Goal: Task Accomplishment & Management: Use online tool/utility

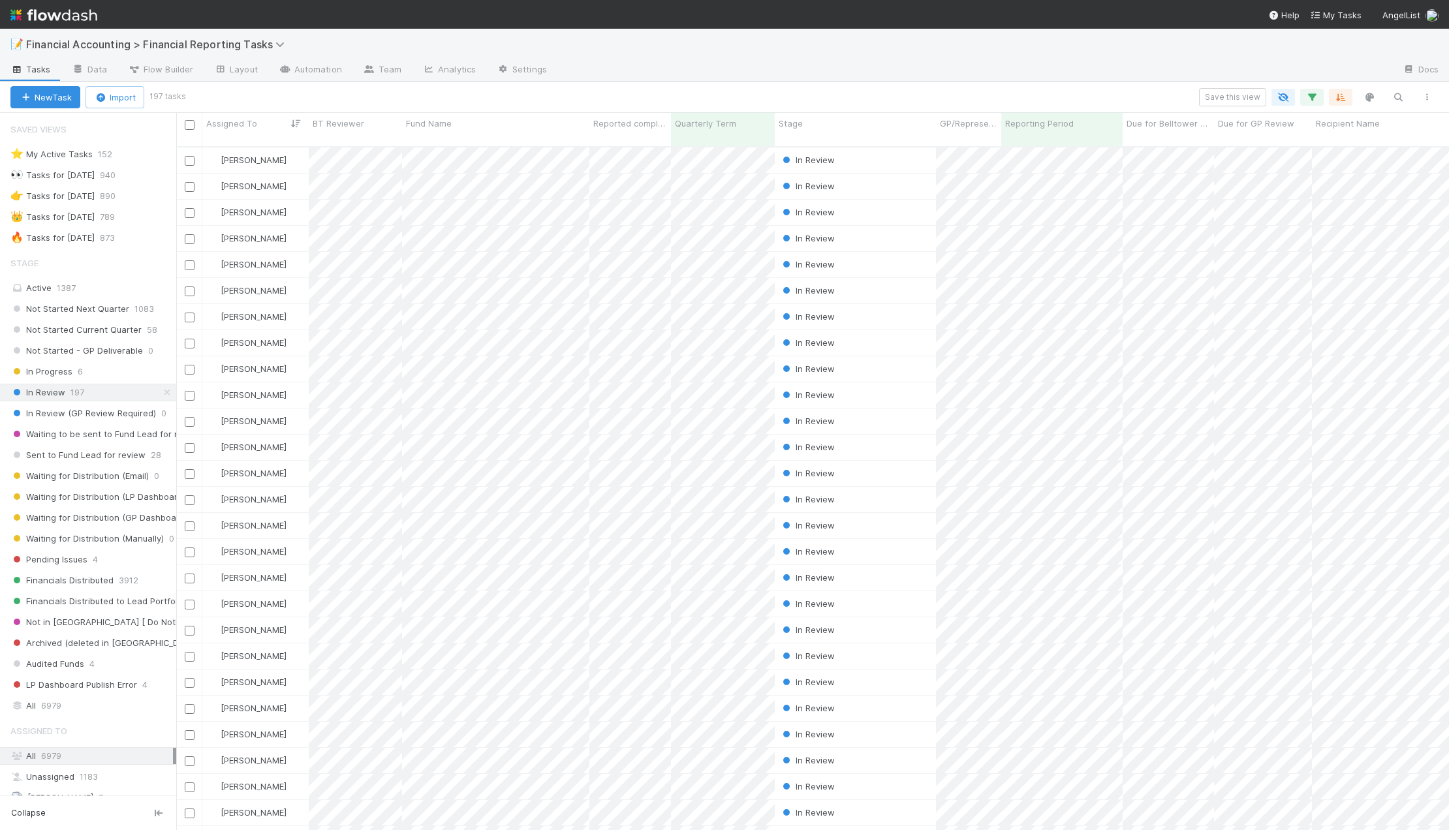
scroll to position [685, 1263]
click at [230, 40] on span "Financial Accounting > Financial Reporting Tasks" at bounding box center [158, 44] width 265 height 13
click at [480, 72] on div "Search workflows" at bounding box center [724, 415] width 1449 height 830
click at [171, 49] on span "Financial Accounting > Financial Reporting Tasks" at bounding box center [158, 44] width 265 height 13
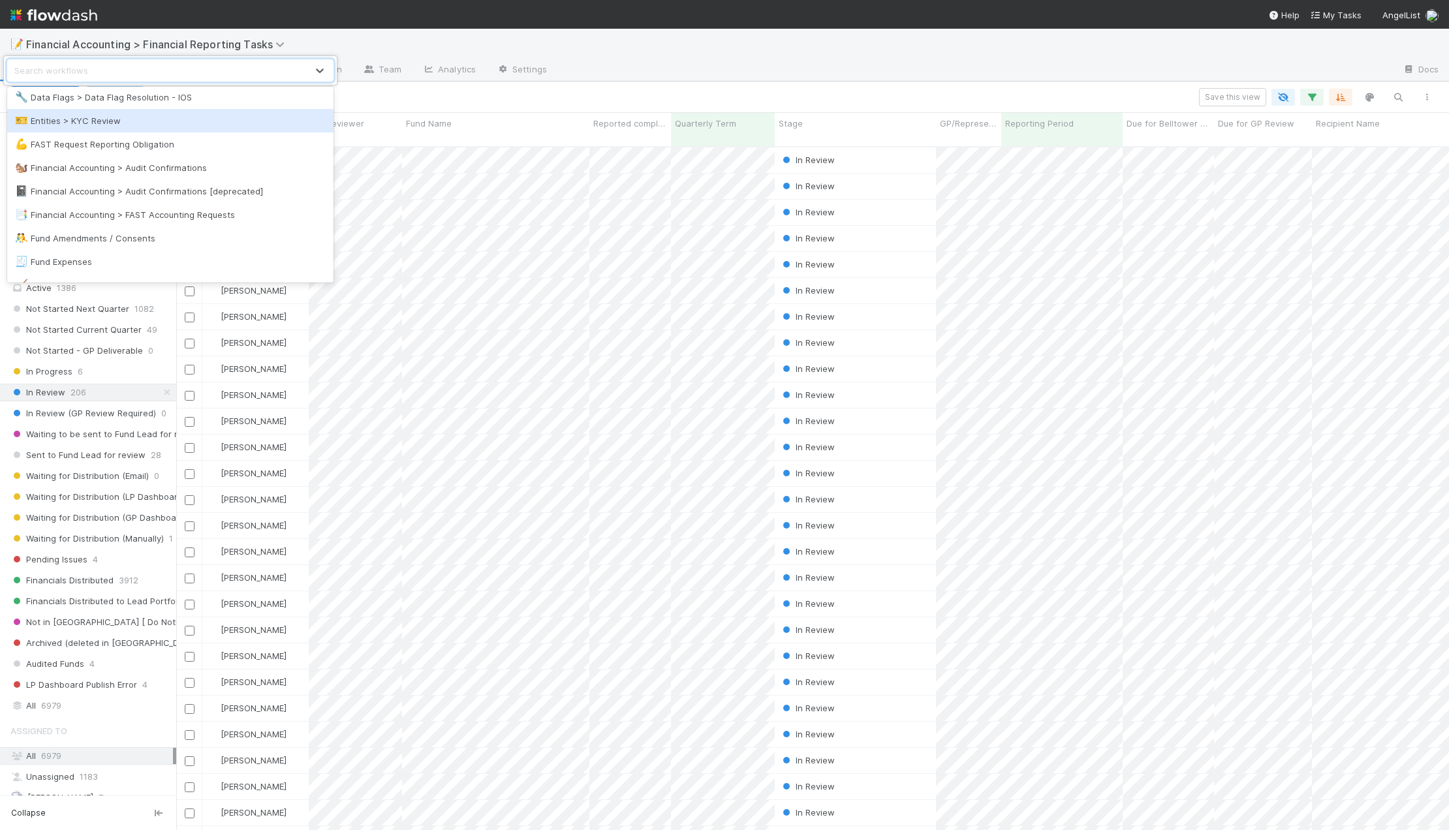
scroll to position [392, 0]
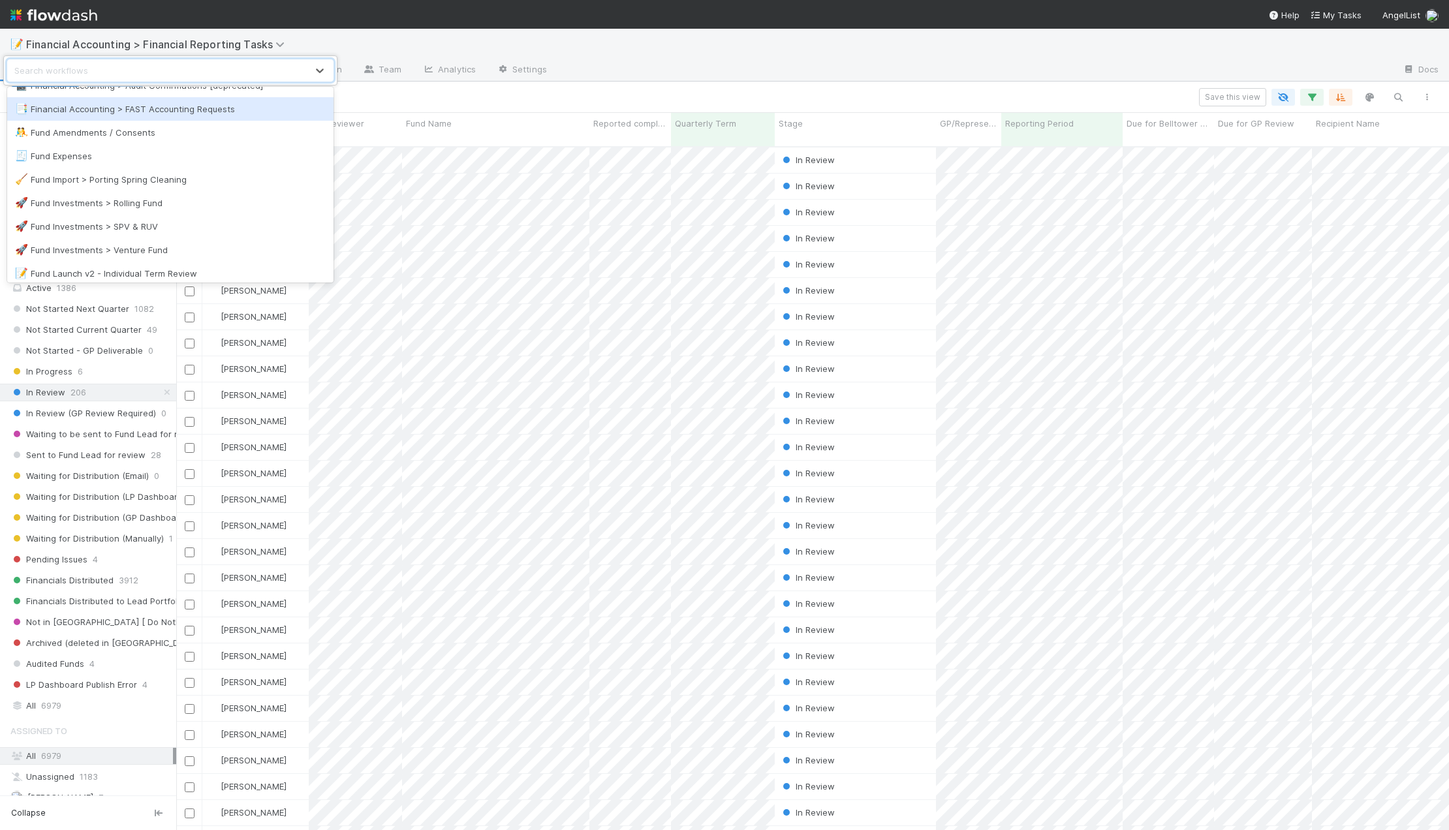
click at [185, 112] on div "📑 Financial Accounting > FAST Accounting Requests" at bounding box center [170, 108] width 311 height 13
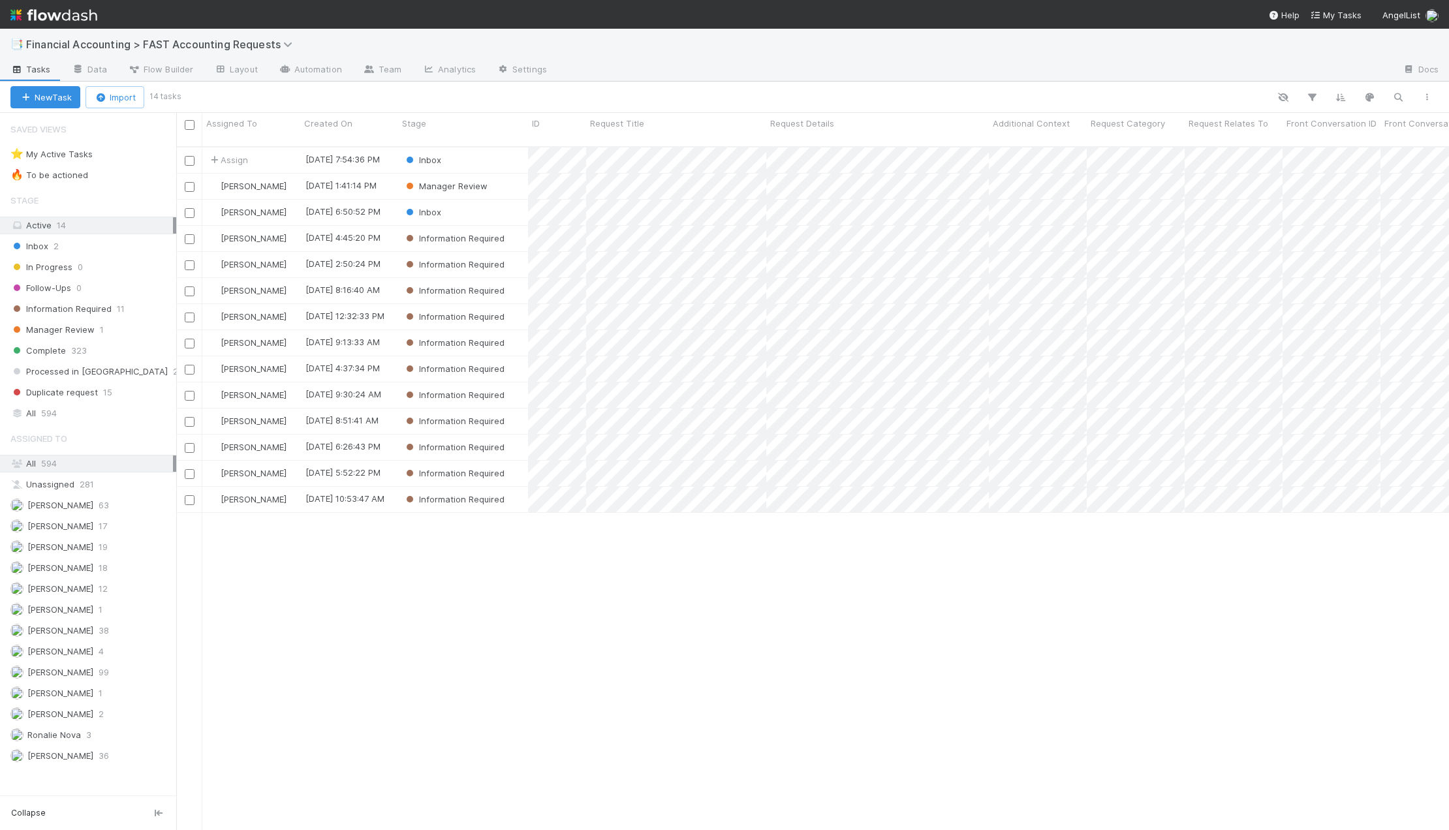
scroll to position [685, 1263]
click at [489, 147] on div "Inbox" at bounding box center [463, 159] width 130 height 25
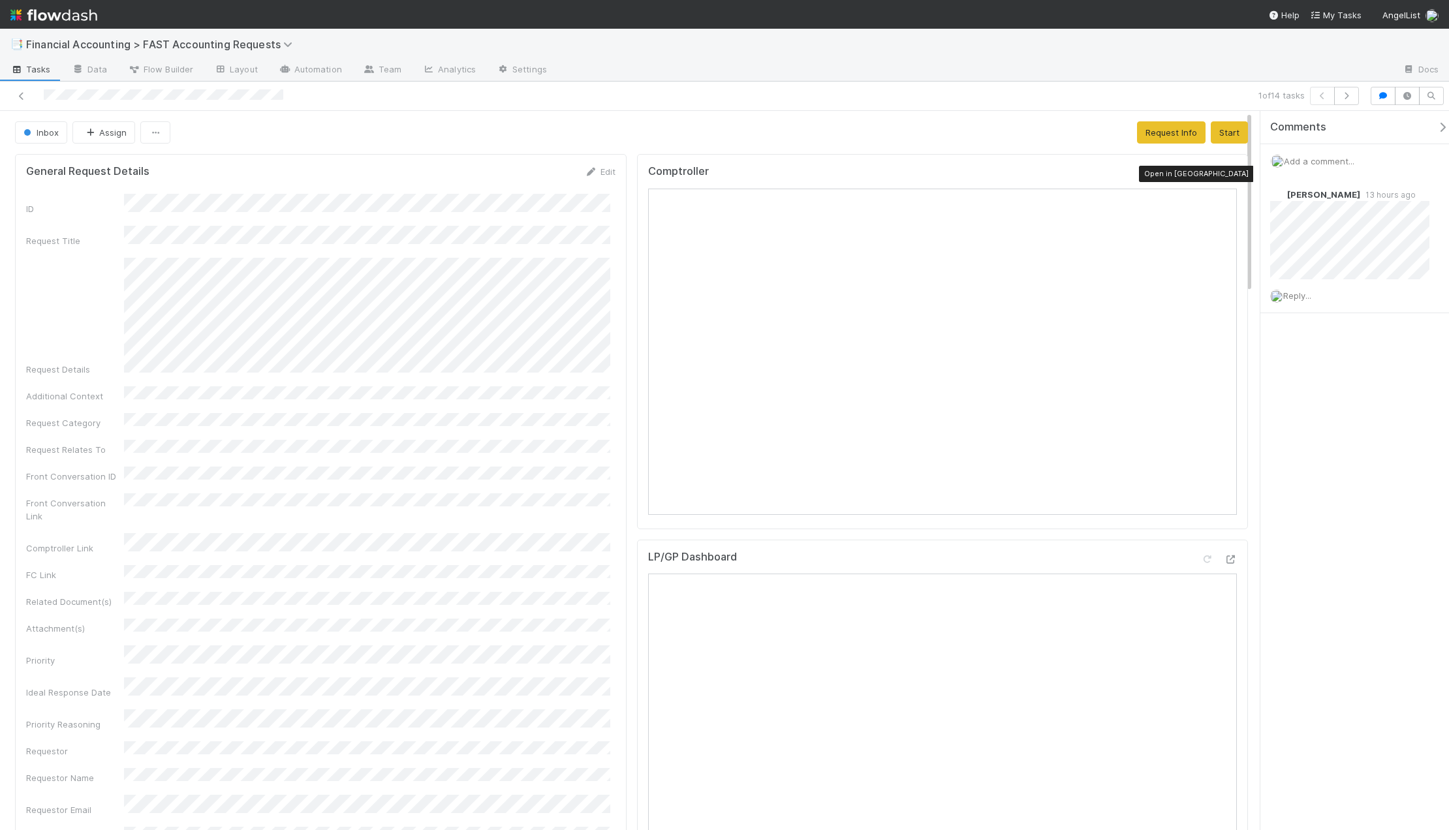
click at [1224, 176] on icon at bounding box center [1230, 174] width 13 height 8
click at [87, 129] on icon "button" at bounding box center [90, 133] width 13 height 8
click at [131, 214] on span "[PERSON_NAME]" at bounding box center [125, 213] width 66 height 10
click at [23, 95] on icon at bounding box center [21, 96] width 13 height 8
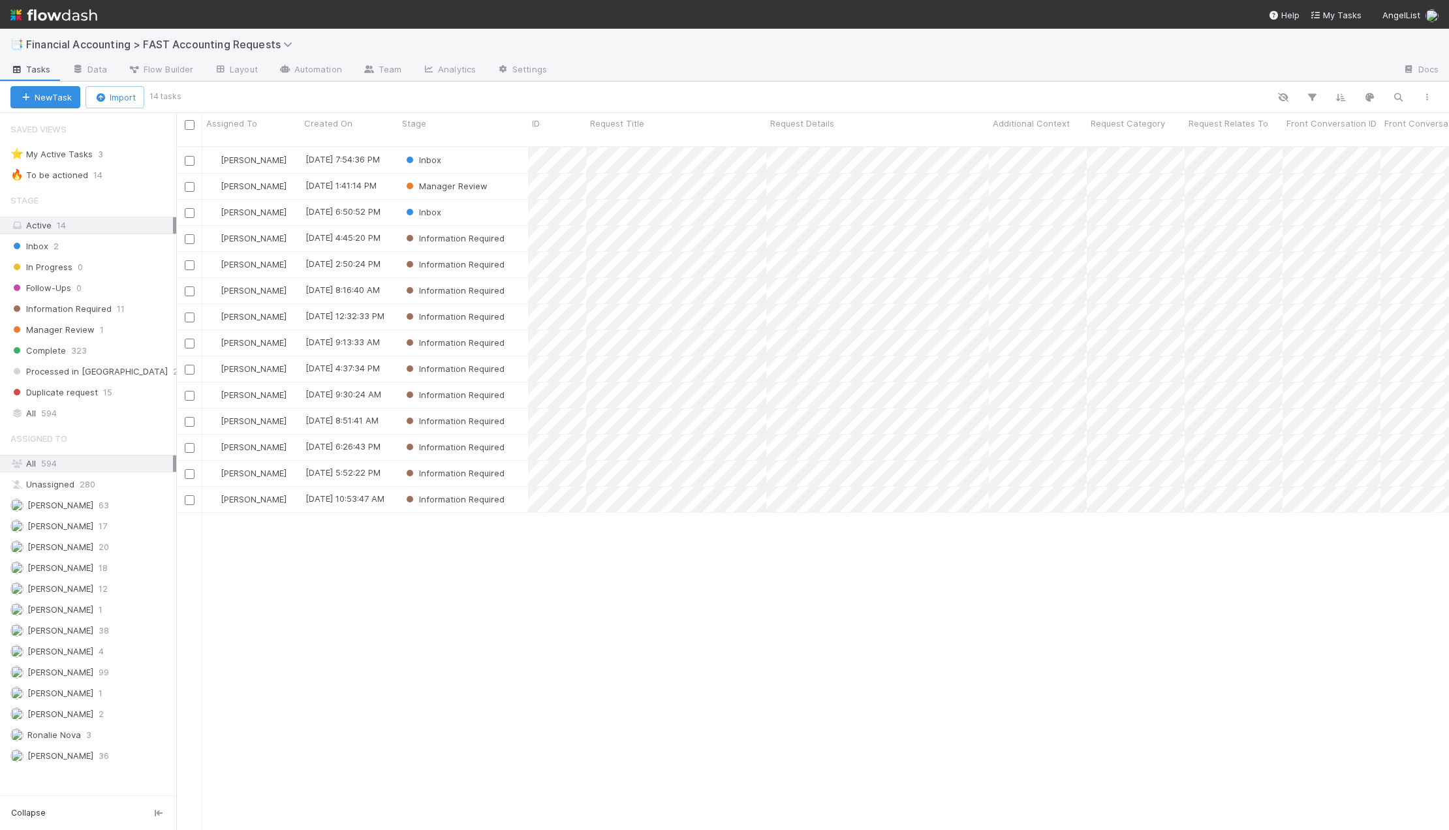
scroll to position [685, 1263]
click at [506, 174] on div "Manager Review" at bounding box center [463, 186] width 130 height 25
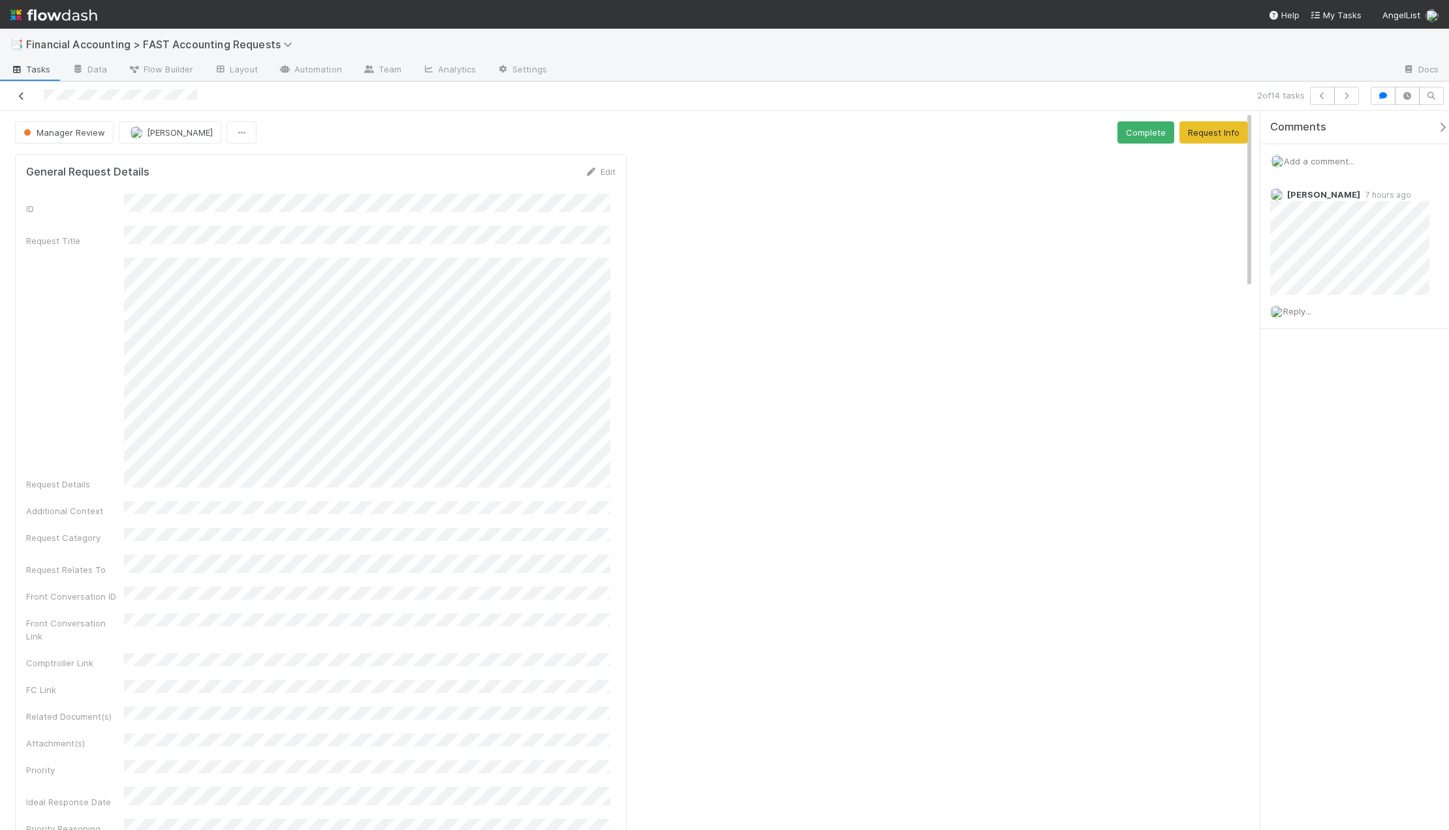
click at [18, 101] on link at bounding box center [21, 95] width 13 height 13
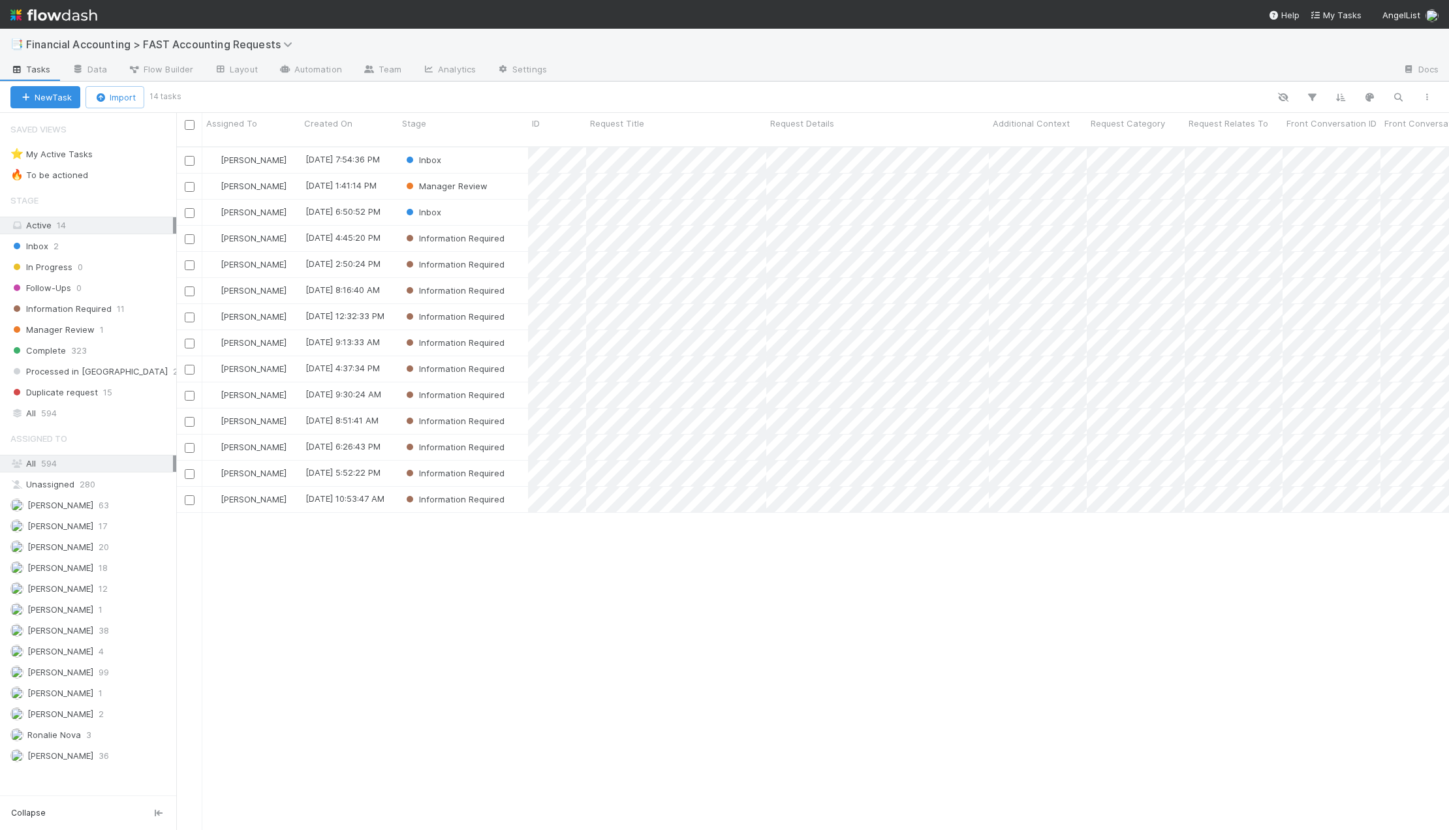
scroll to position [685, 1263]
click at [501, 176] on div "Manager Review" at bounding box center [463, 186] width 130 height 25
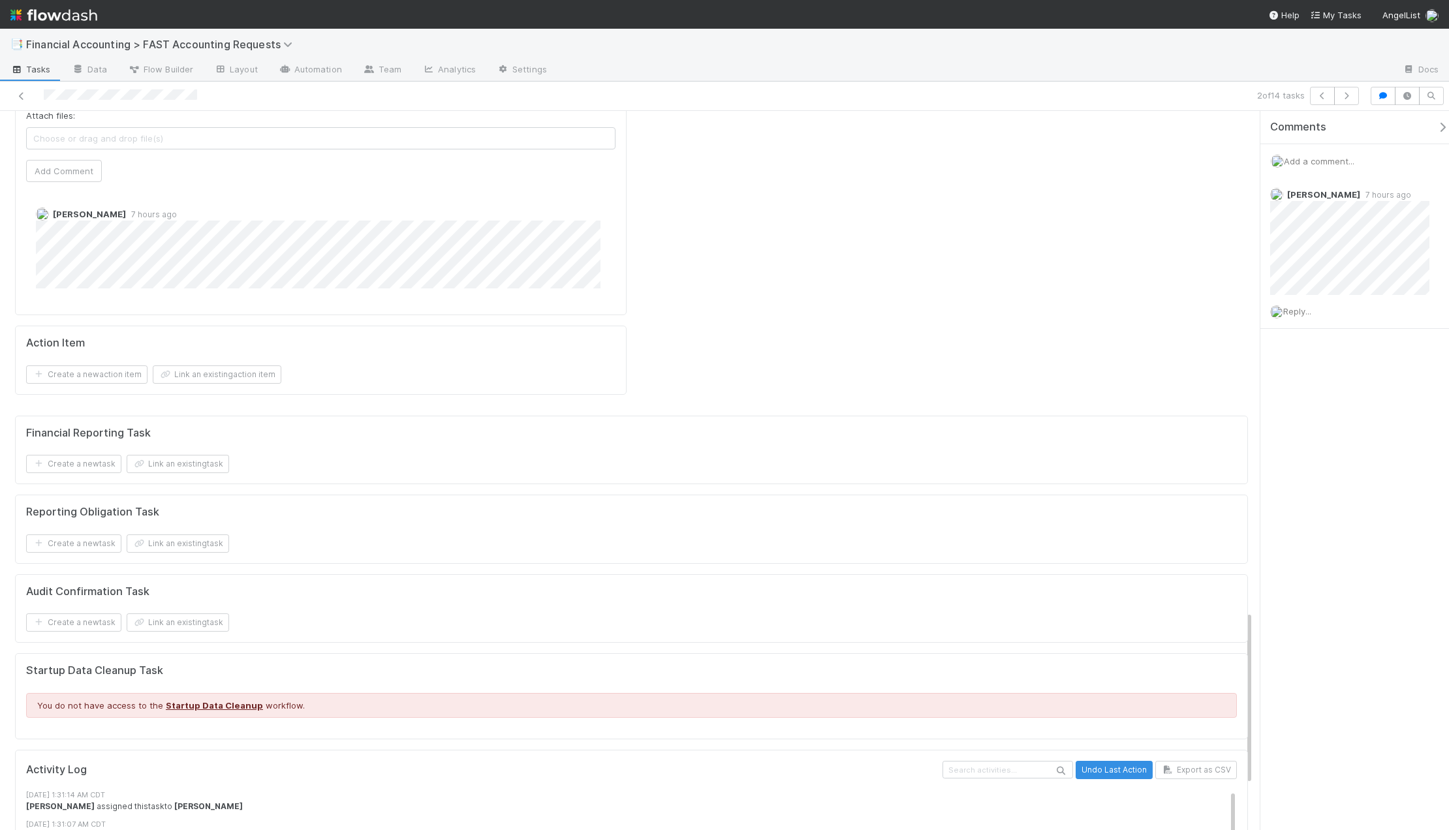
scroll to position [1827, 0]
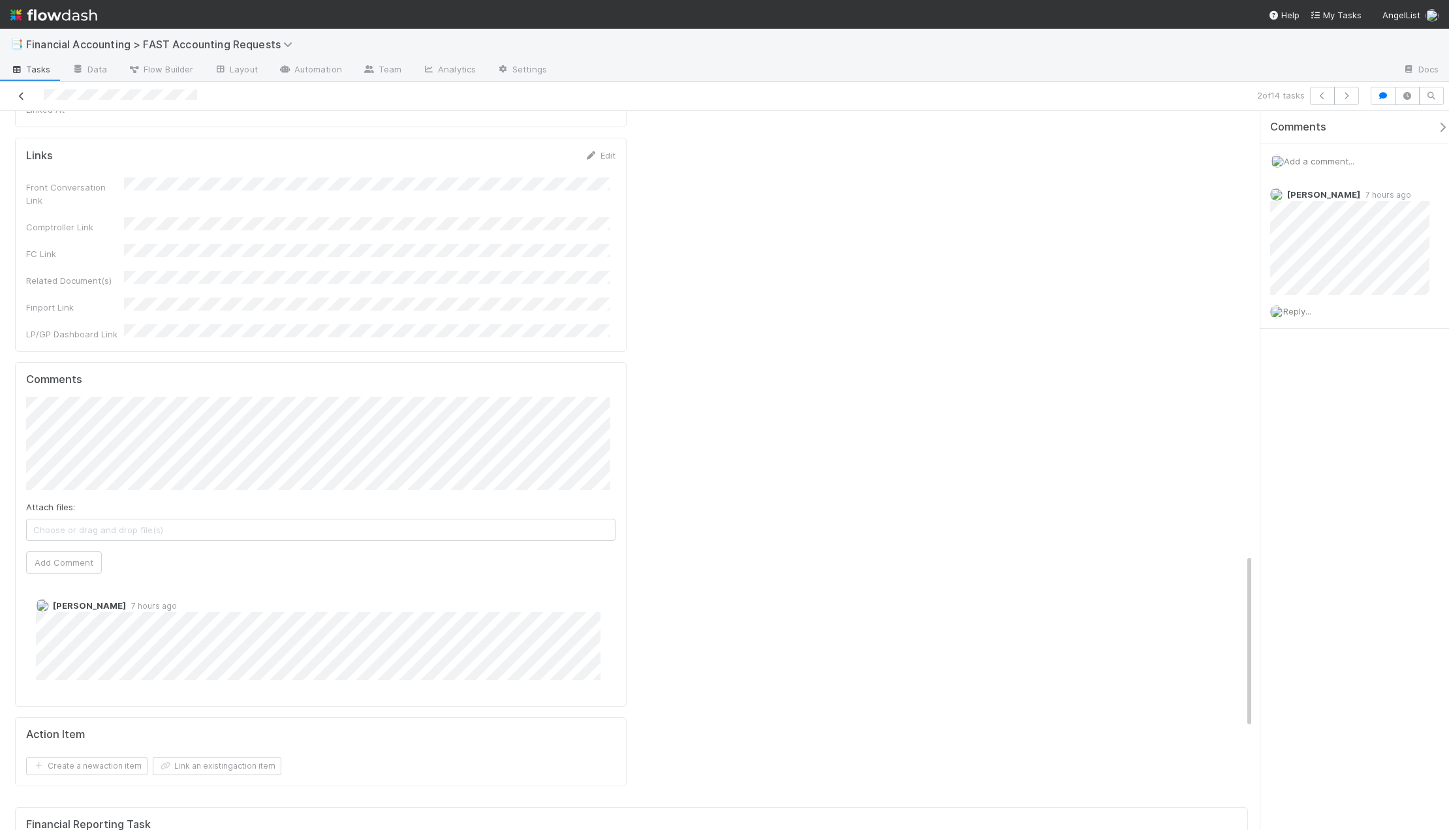
click at [18, 96] on icon at bounding box center [21, 96] width 13 height 8
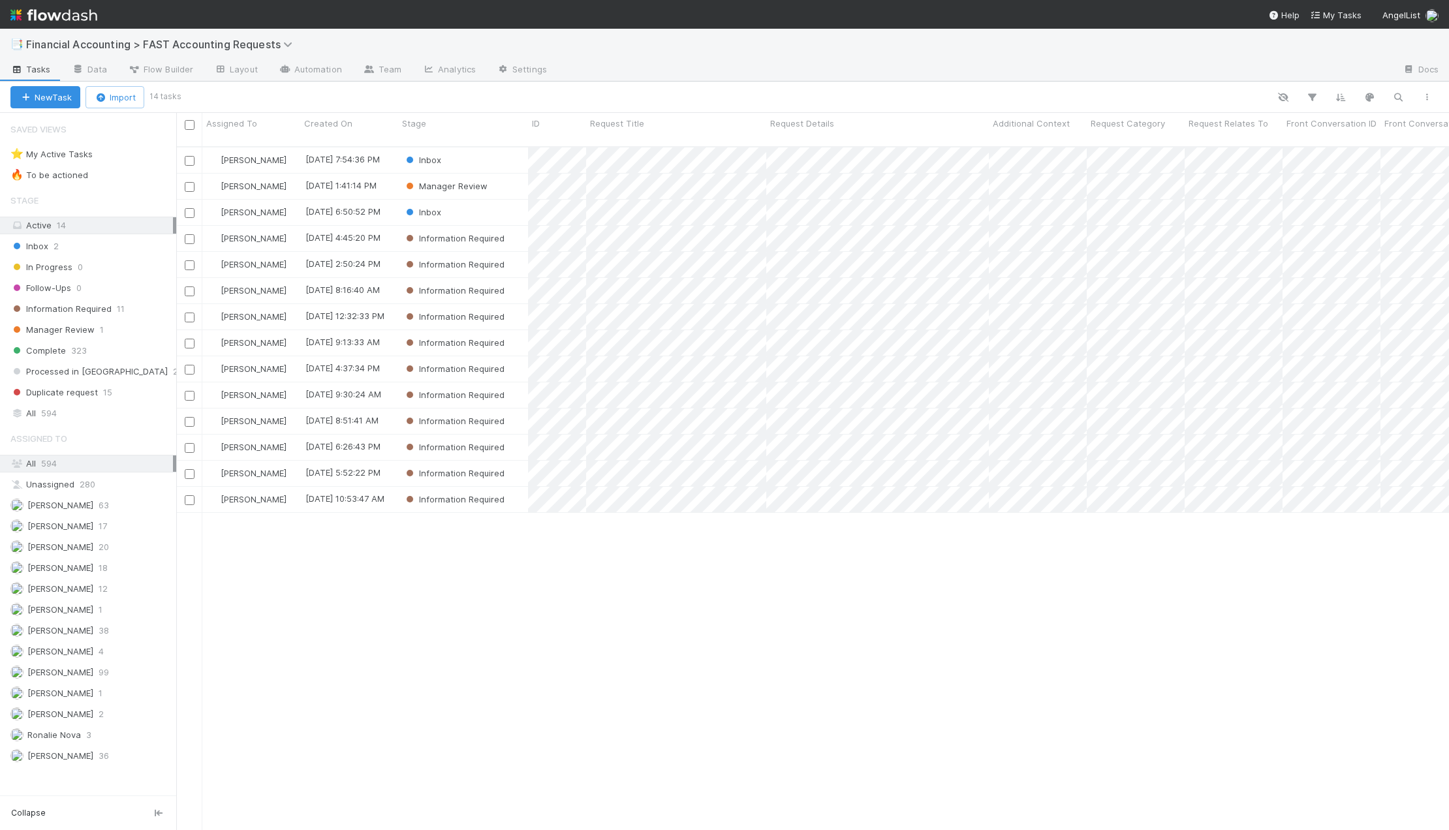
scroll to position [685, 1263]
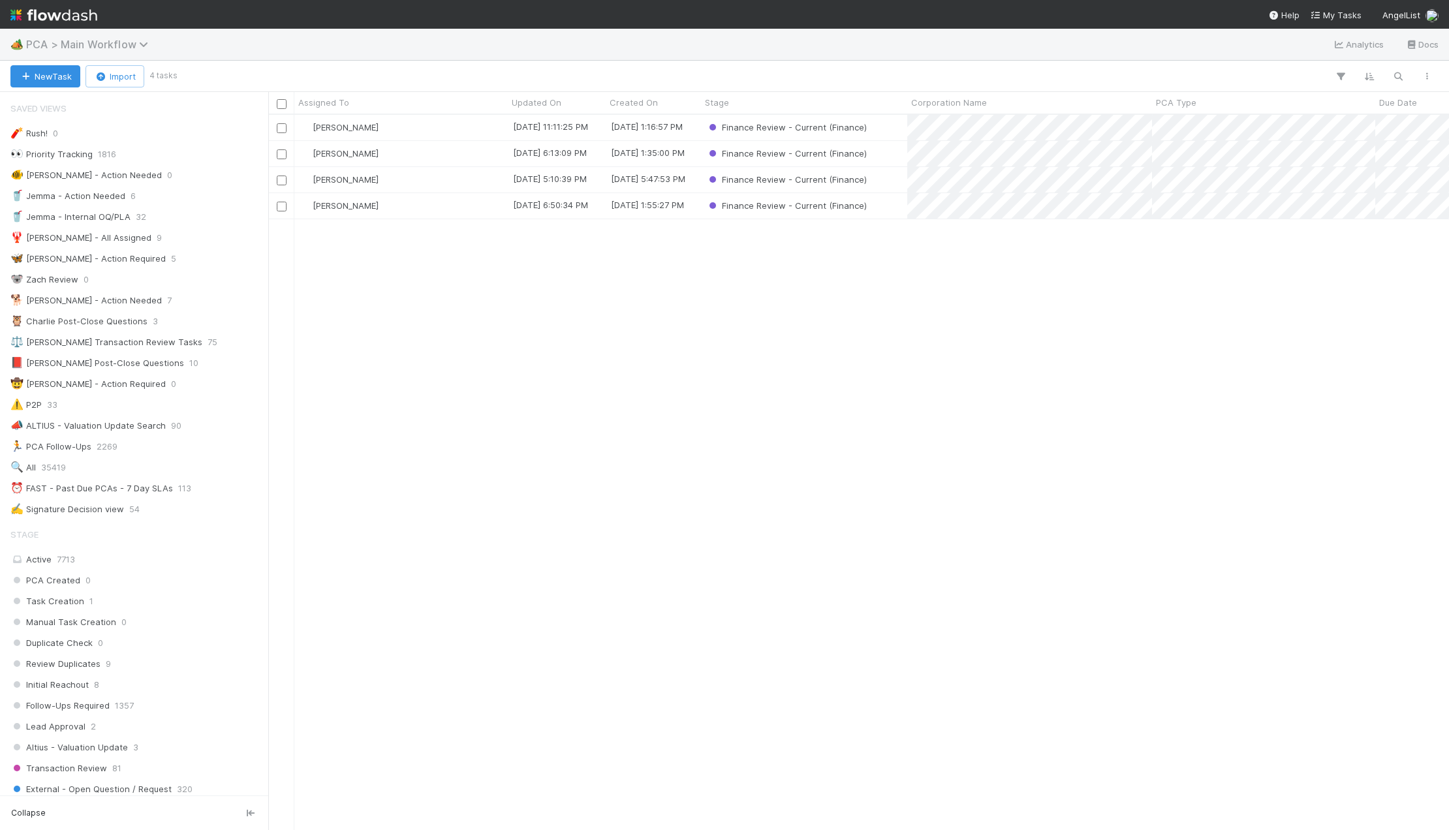
scroll to position [705, 1171]
click at [139, 46] on icon at bounding box center [145, 44] width 13 height 10
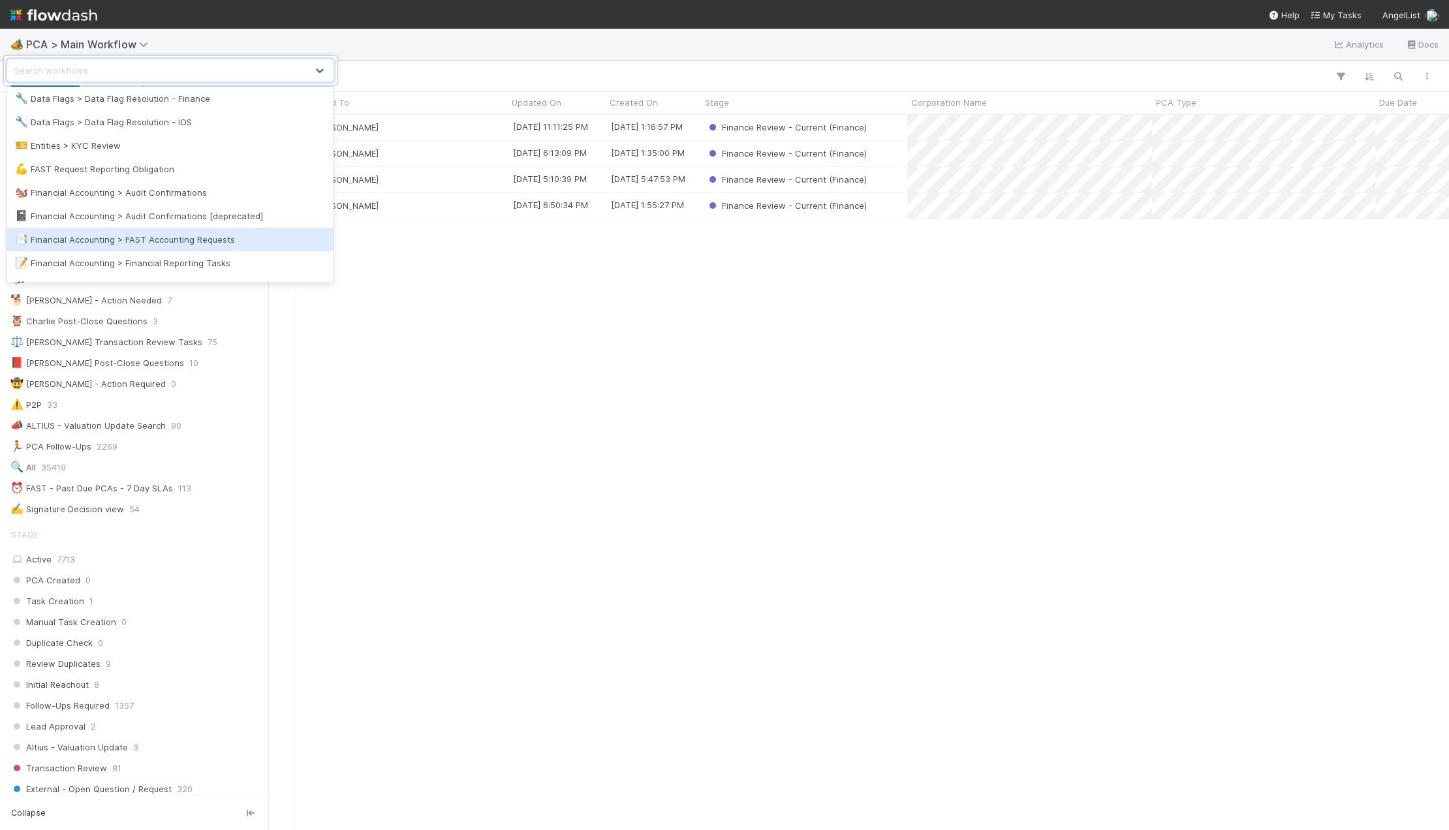
scroll to position [326, 0]
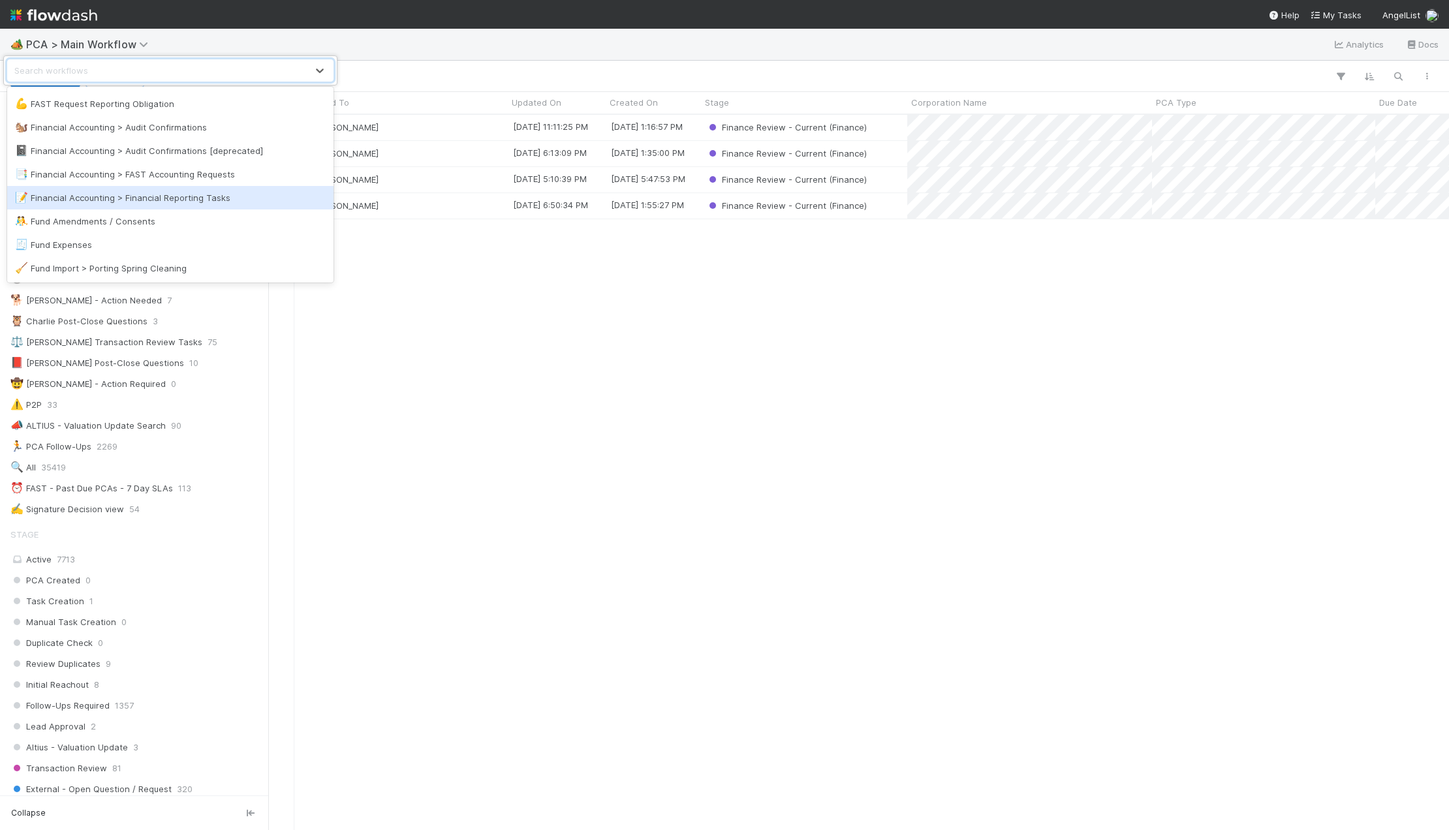
click at [215, 202] on div "📝 Financial Accounting > Financial Reporting Tasks" at bounding box center [170, 197] width 311 height 13
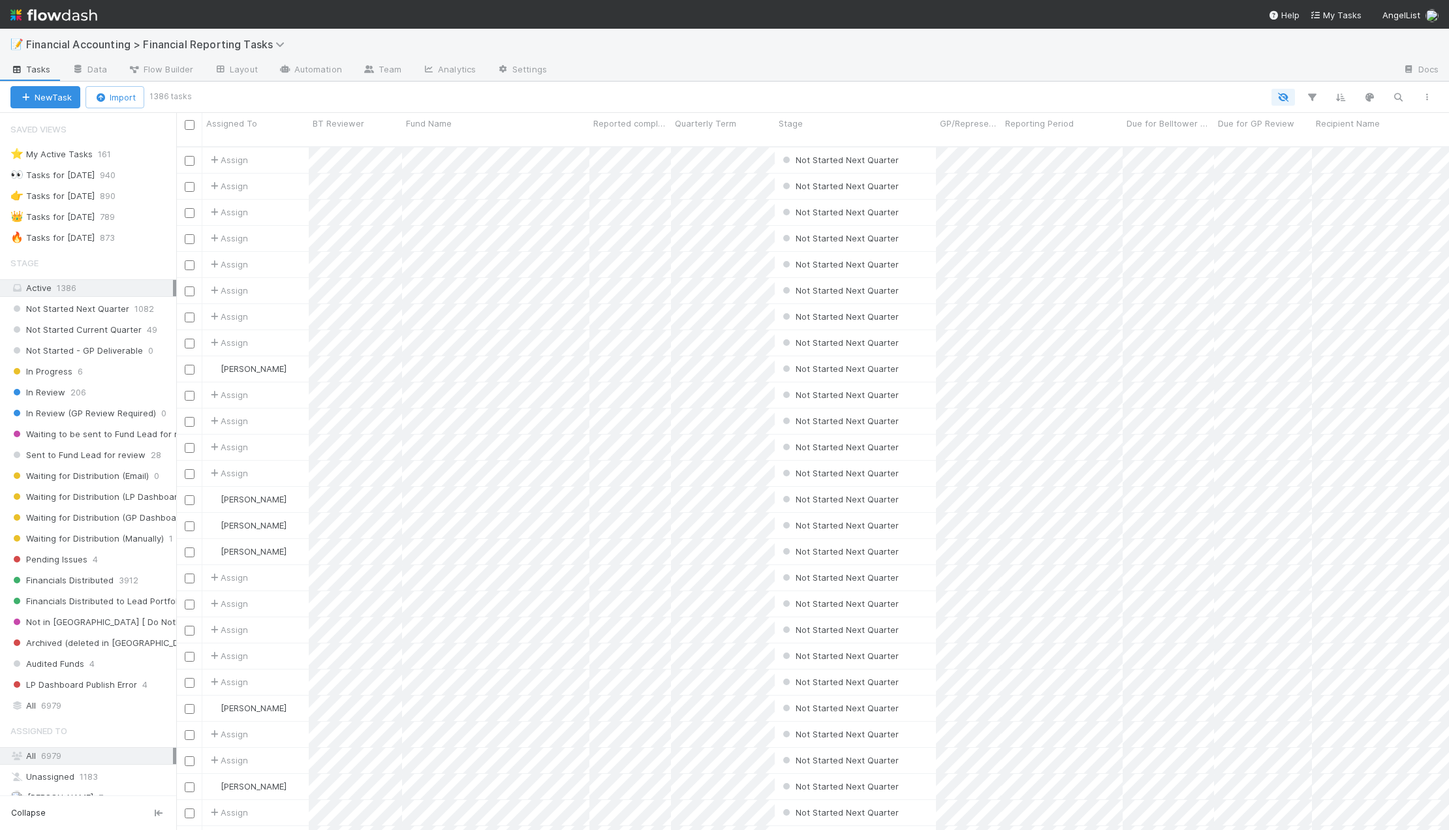
scroll to position [685, 1263]
click at [74, 702] on div "All 6979" at bounding box center [91, 706] width 162 height 16
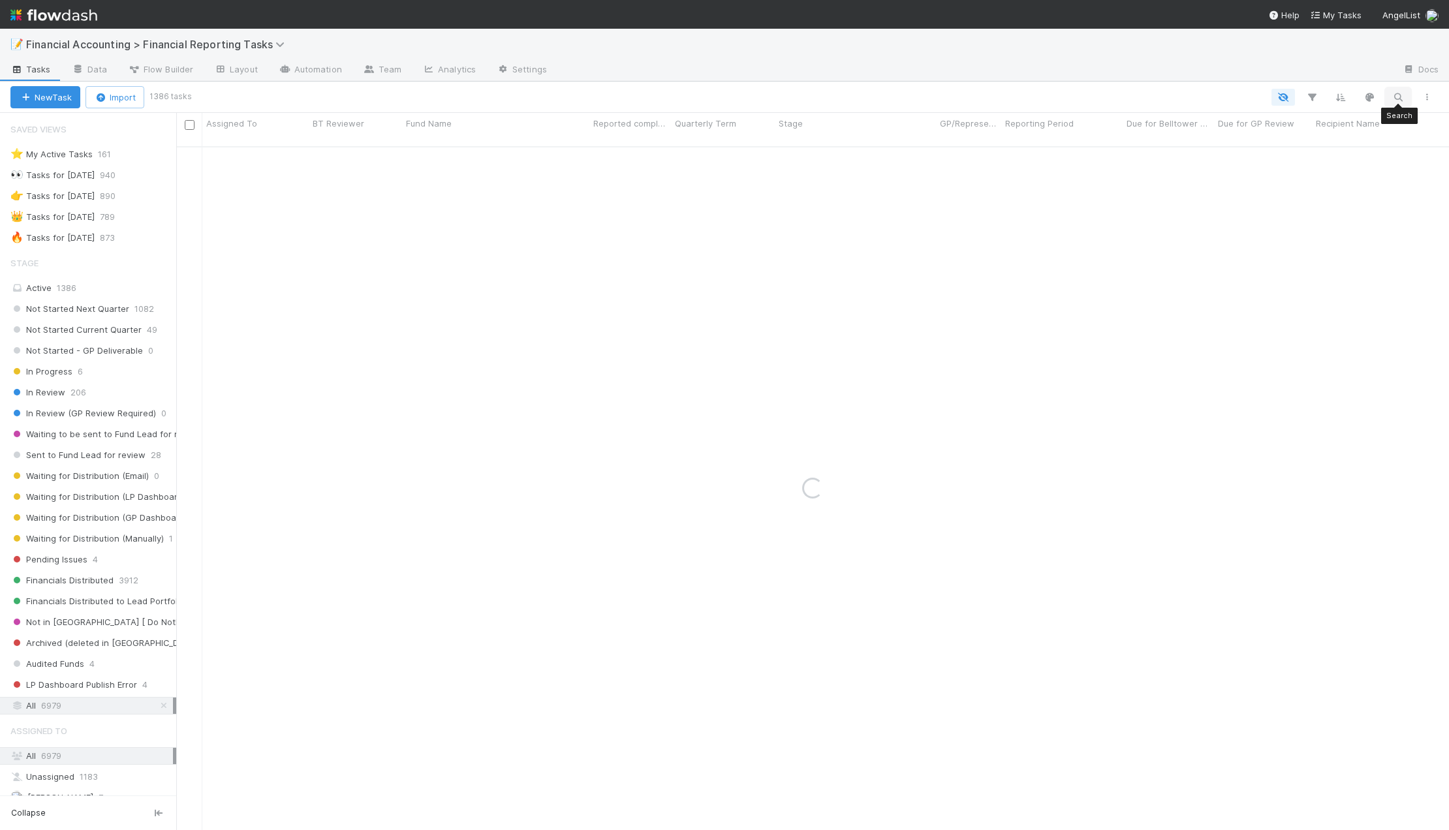
click at [1396, 103] on button "button" at bounding box center [1397, 97] width 23 height 17
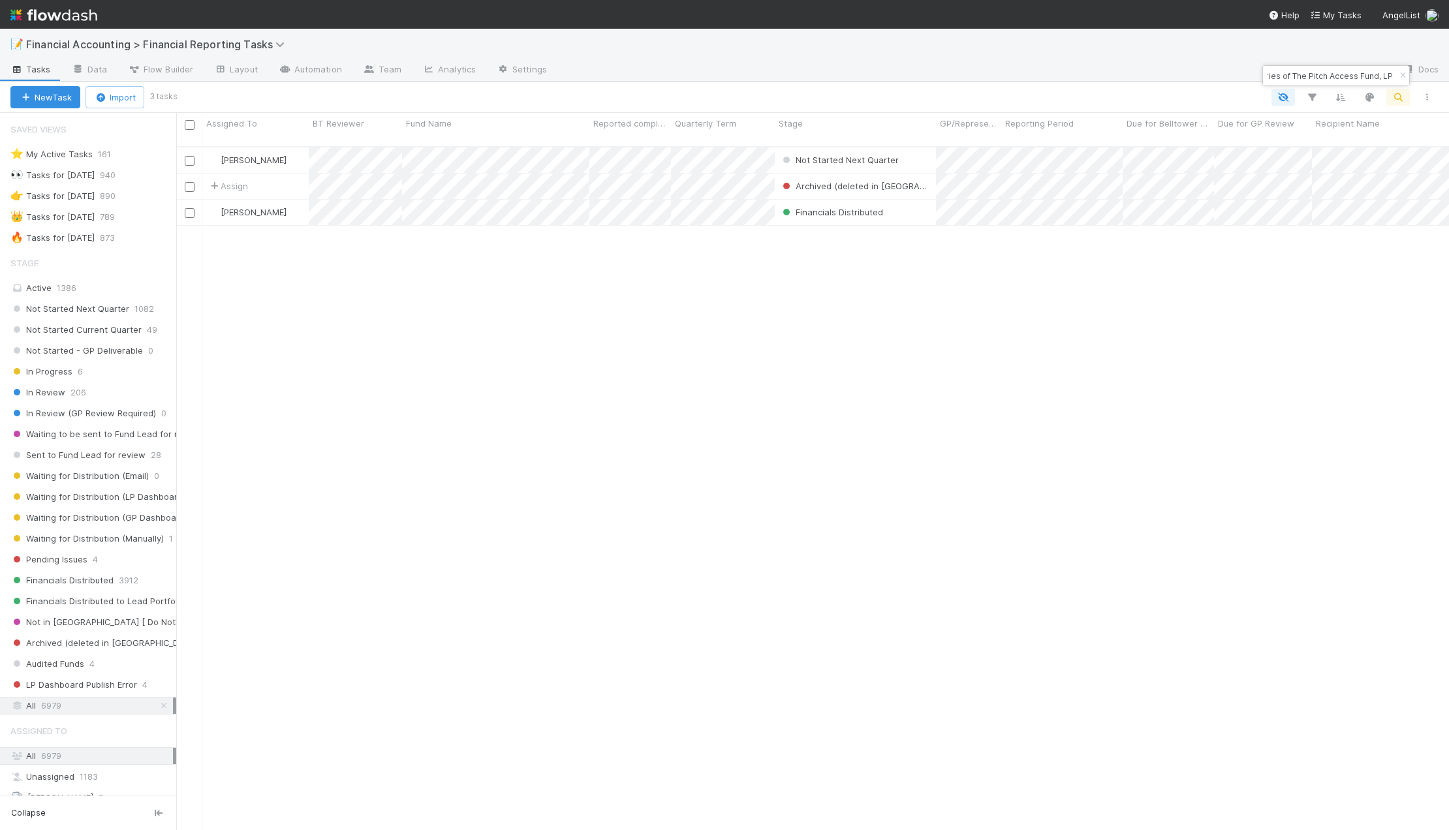
type input "Fund I, a series of The Pitch Access Fund, LP"
